Goal: Use online tool/utility: Utilize a website feature to perform a specific function

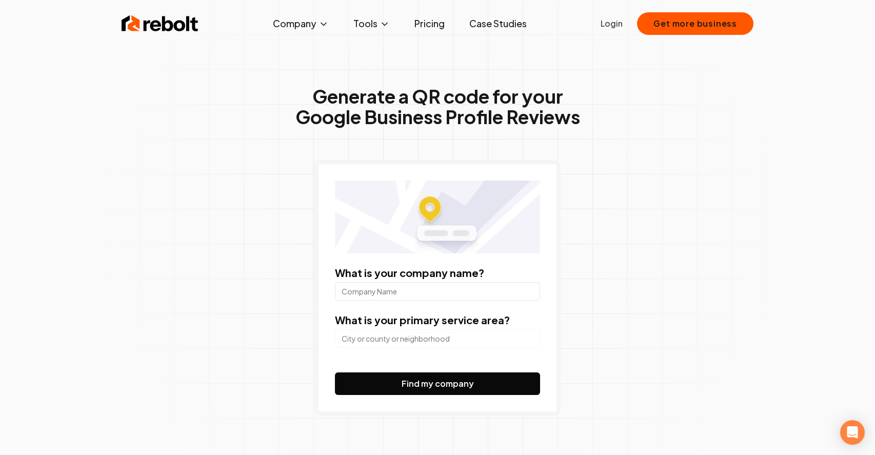
click at [411, 289] on input "What is your company name?" at bounding box center [437, 291] width 205 height 18
type input "Bricks & Minifigs"
click at [414, 332] on input "search" at bounding box center [437, 338] width 205 height 18
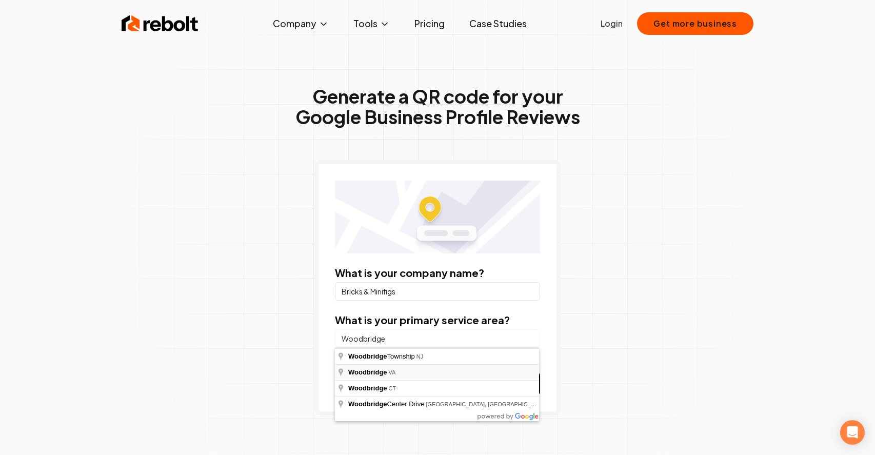
type input "[GEOGRAPHIC_DATA], [GEOGRAPHIC_DATA]"
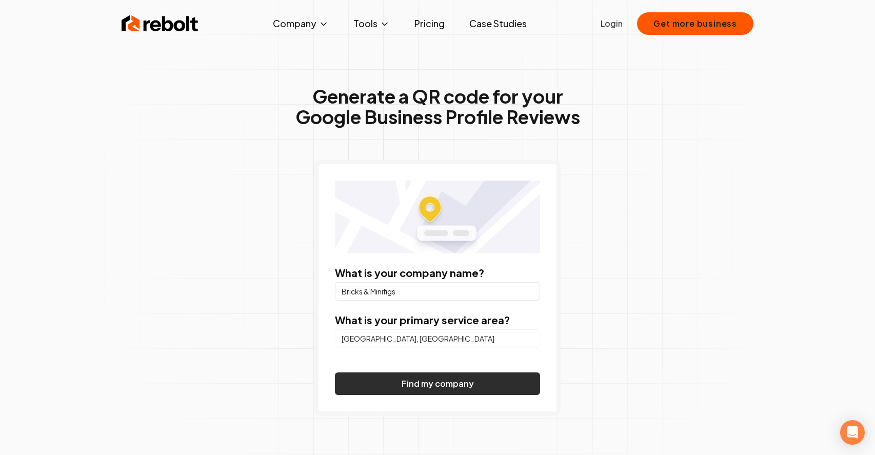
click at [404, 381] on button "Find my company" at bounding box center [437, 384] width 205 height 23
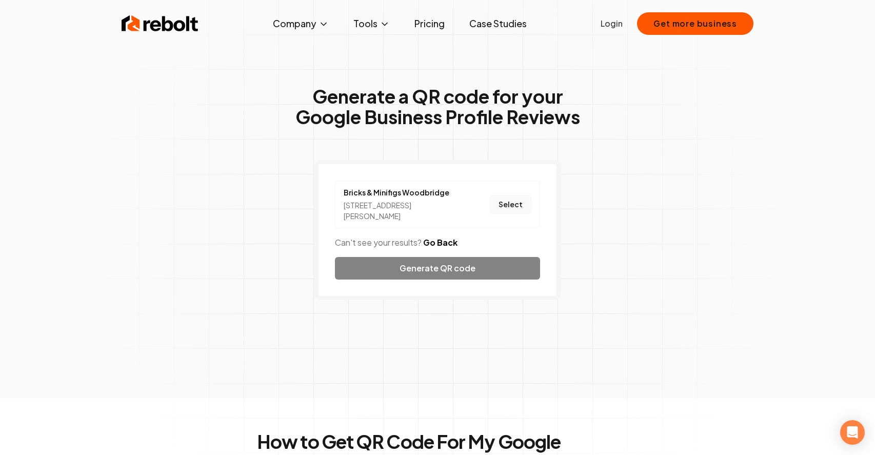
click at [500, 205] on button "Select" at bounding box center [511, 204] width 42 height 18
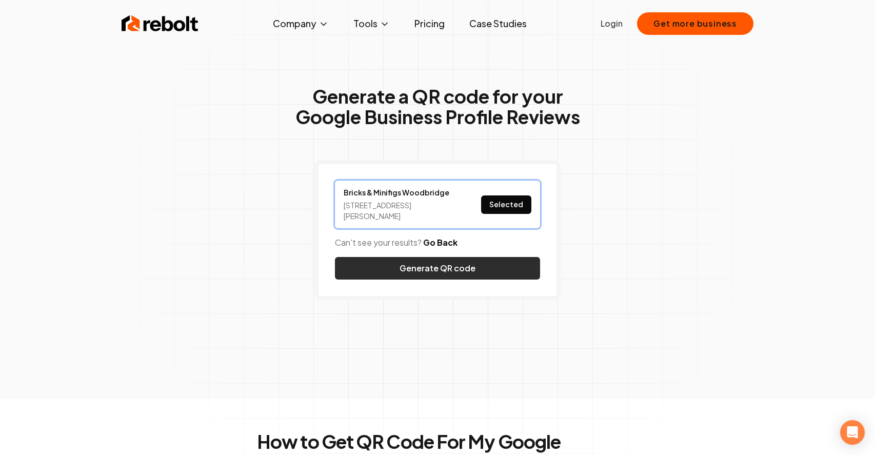
click at [484, 267] on button "Generate QR code" at bounding box center [437, 268] width 205 height 23
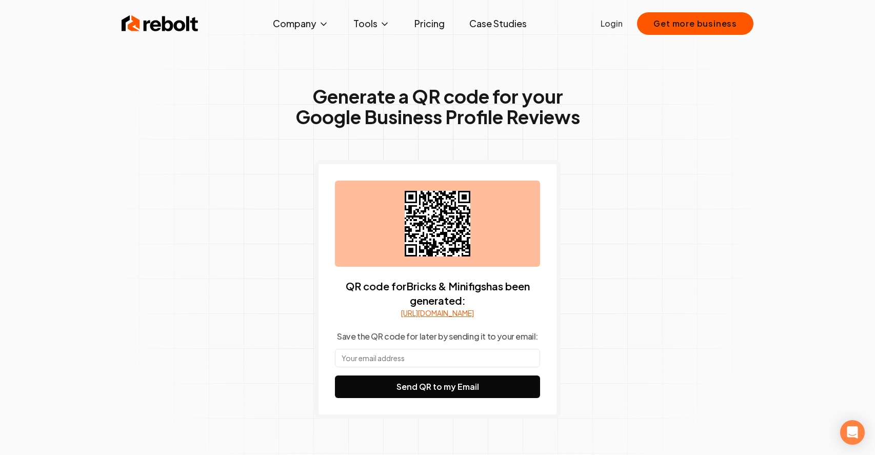
drag, startPoint x: 329, startPoint y: 311, endPoint x: 489, endPoint y: 322, distance: 160.0
click at [489, 322] on div "QR code for Bricks & Minifigs has been generated: [URL][DOMAIN_NAME] Save the Q…" at bounding box center [438, 289] width 246 height 259
copy link "[URL][DOMAIN_NAME]"
click at [468, 318] on link "[URL][DOMAIN_NAME]" at bounding box center [437, 313] width 73 height 10
